Goal: Navigation & Orientation: Find specific page/section

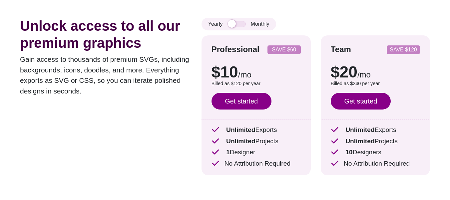
scroll to position [33, 0]
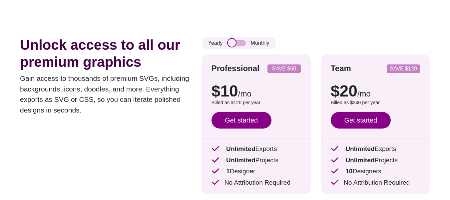
click at [237, 41] on input "checkbox" at bounding box center [237, 43] width 18 height 6
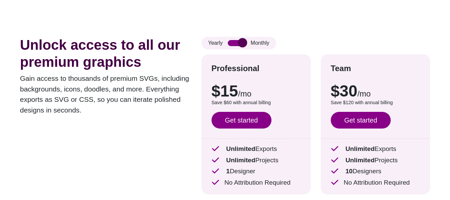
click at [237, 42] on input "checkbox" at bounding box center [237, 43] width 18 height 6
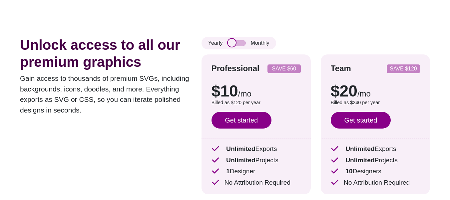
click at [237, 42] on input "checkbox" at bounding box center [237, 43] width 18 height 6
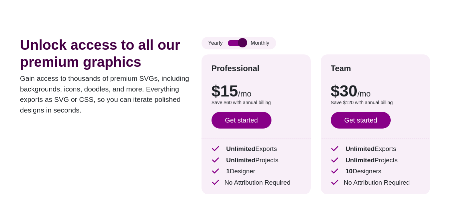
click at [237, 42] on input "checkbox" at bounding box center [237, 43] width 18 height 6
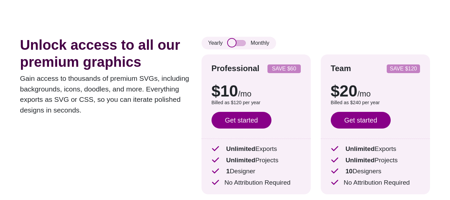
click at [237, 42] on input "checkbox" at bounding box center [237, 43] width 18 height 6
checkbox input "true"
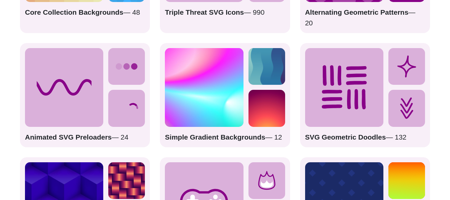
scroll to position [1033, 0]
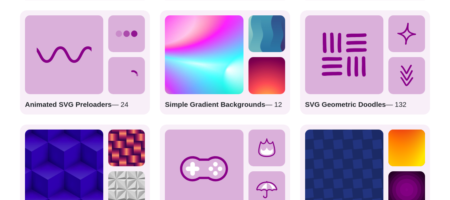
click at [200, 79] on img at bounding box center [204, 54] width 78 height 78
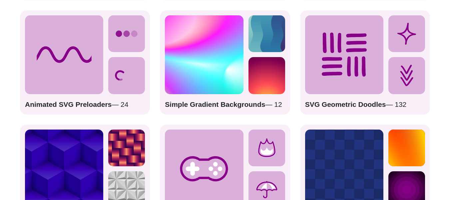
drag, startPoint x: 163, startPoint y: 112, endPoint x: 199, endPoint y: 114, distance: 36.4
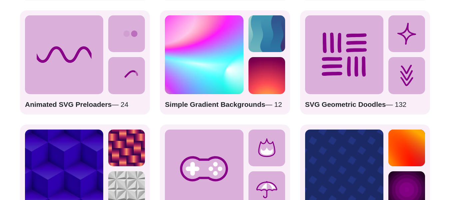
click at [175, 114] on div "Simple Gradient Backgrounds — 12" at bounding box center [225, 62] width 130 height 104
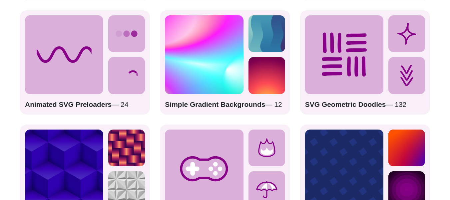
click at [201, 108] on strong "Simple Gradient Backgrounds" at bounding box center [215, 104] width 100 height 8
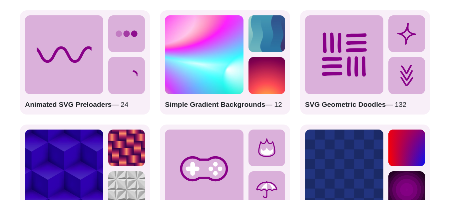
click at [207, 108] on strong "Simple Gradient Backgrounds" at bounding box center [215, 104] width 100 height 8
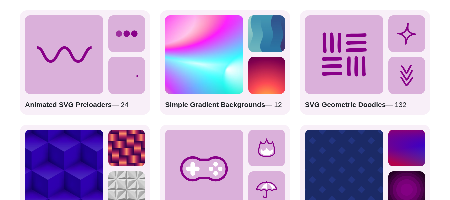
click at [254, 108] on strong "Simple Gradient Backgrounds" at bounding box center [215, 104] width 100 height 8
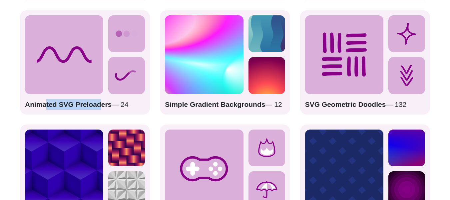
drag, startPoint x: 64, startPoint y: 119, endPoint x: 98, endPoint y: 122, distance: 34.1
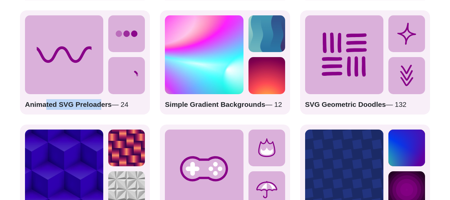
click at [98, 114] on div "Animated SVG Preloaders — 24" at bounding box center [85, 62] width 130 height 104
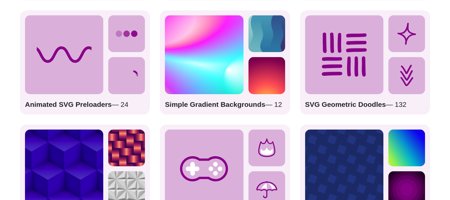
click at [105, 108] on strong "Animated SVG Preloaders" at bounding box center [68, 104] width 87 height 8
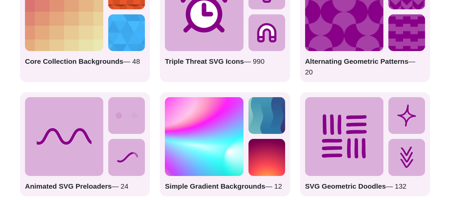
scroll to position [900, 0]
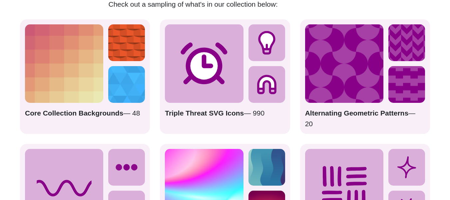
drag, startPoint x: 128, startPoint y: 123, endPoint x: 157, endPoint y: 123, distance: 28.7
click at [145, 123] on p "Core Collection Backgrounds — 48" at bounding box center [85, 118] width 120 height 21
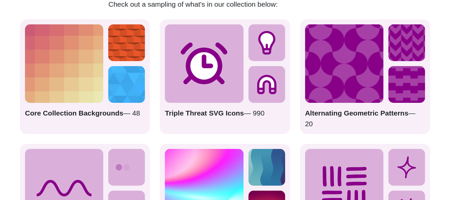
click at [203, 117] on strong "Triple Threat SVG Icons" at bounding box center [204, 113] width 79 height 8
click at [211, 99] on icon at bounding box center [204, 63] width 78 height 78
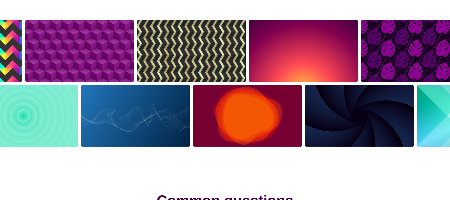
scroll to position [1300, 0]
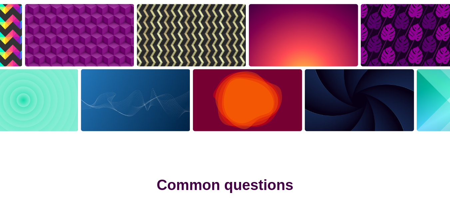
click at [200, 57] on img at bounding box center [192, 35] width 112 height 65
click at [189, 48] on img at bounding box center [192, 35] width 112 height 65
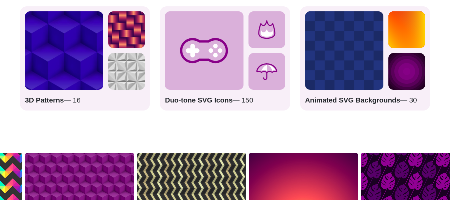
scroll to position [1139, 0]
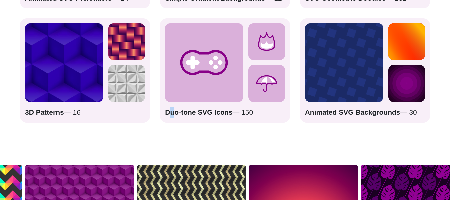
drag, startPoint x: 175, startPoint y: 120, endPoint x: 170, endPoint y: 122, distance: 5.4
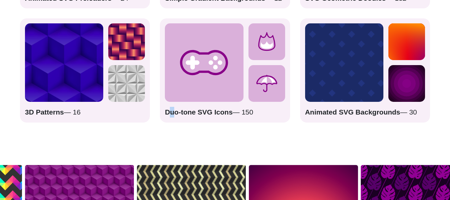
click at [170, 116] on strong "Duo-tone SVG Icons" at bounding box center [199, 112] width 68 height 8
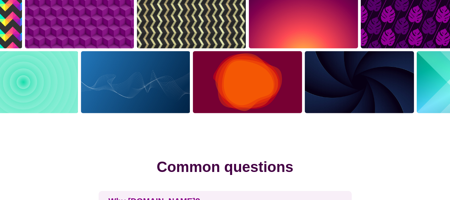
scroll to position [1306, 0]
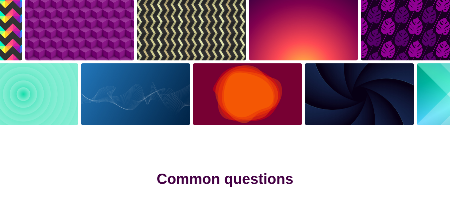
click at [138, 121] on img at bounding box center [136, 94] width 112 height 65
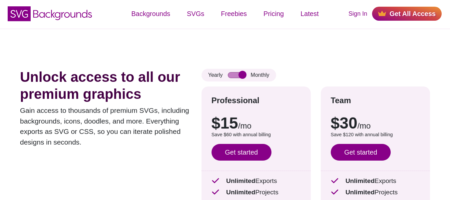
scroll to position [0, 0]
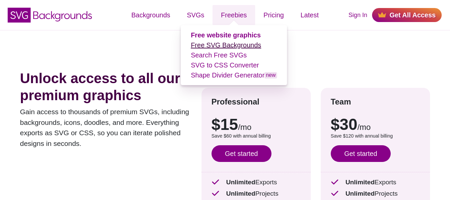
click at [208, 44] on link "Free SVG Backgrounds" at bounding box center [226, 44] width 70 height 7
